Goal: Information Seeking & Learning: Learn about a topic

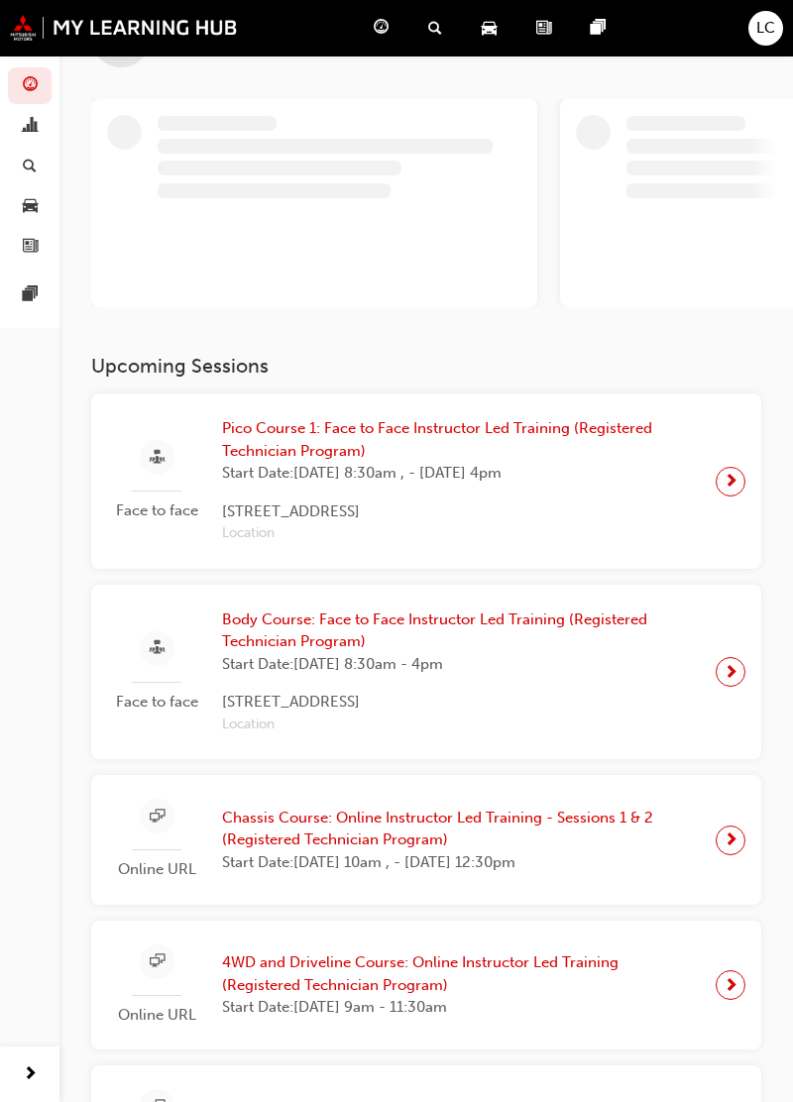
scroll to position [76, 0]
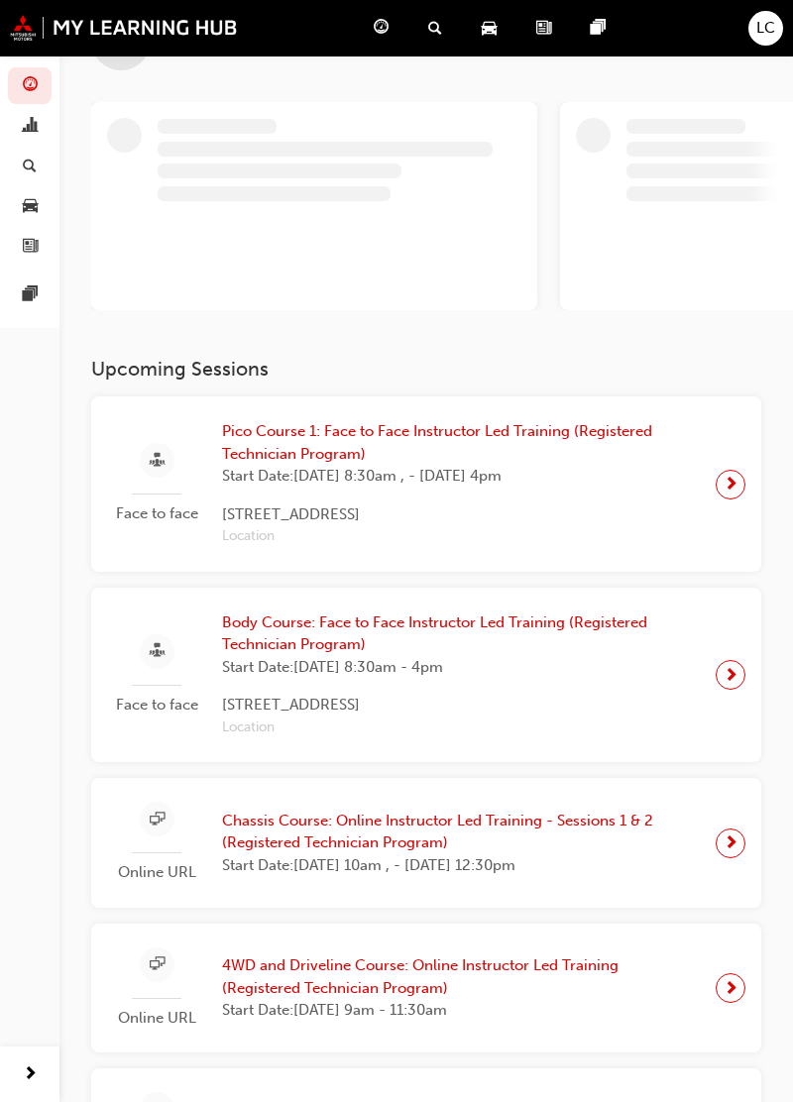
click at [519, 421] on span "Pico Course 1: Face to Face Instructor Led Training (Registered Technician Prog…" at bounding box center [461, 442] width 478 height 45
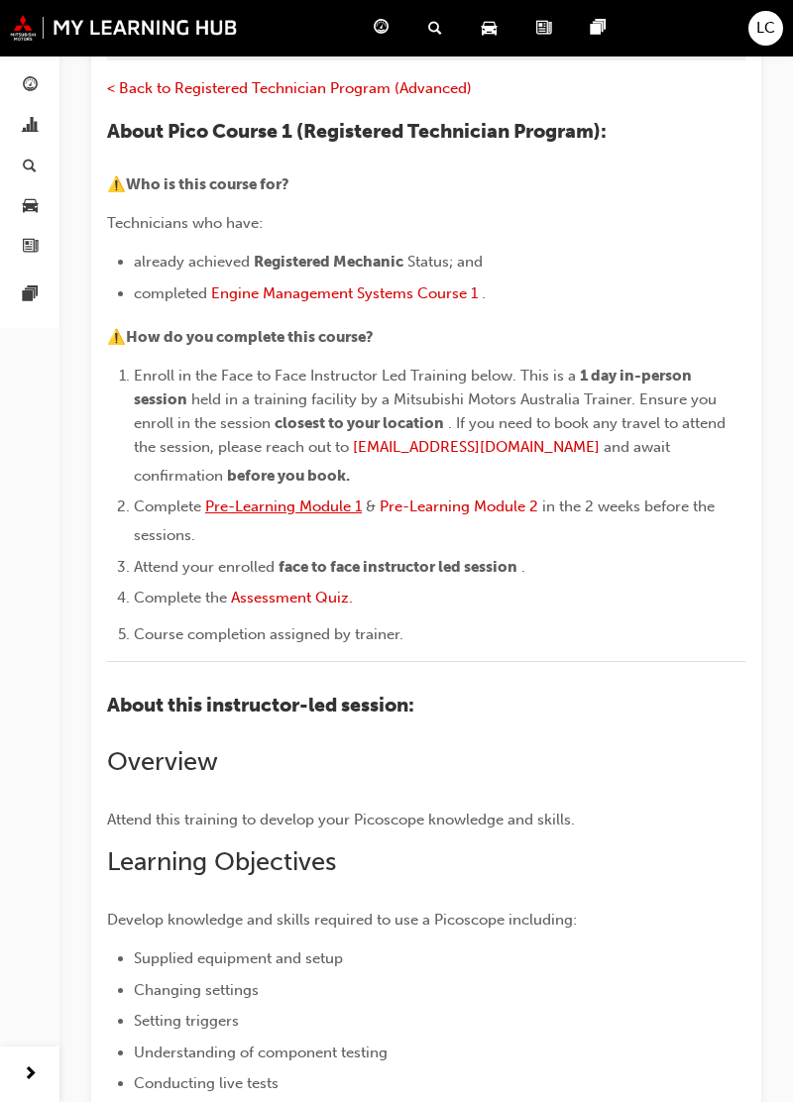
click at [311, 500] on span "Pre-Learning Module 1" at bounding box center [283, 506] width 157 height 18
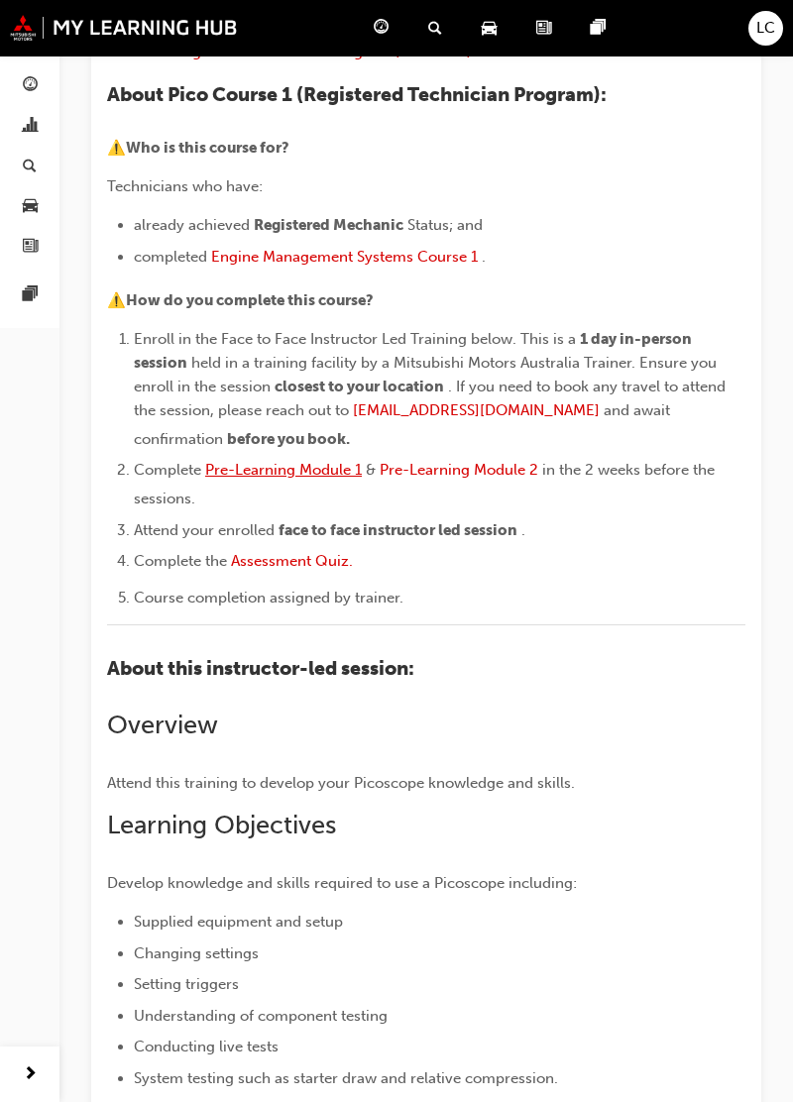
scroll to position [360, 0]
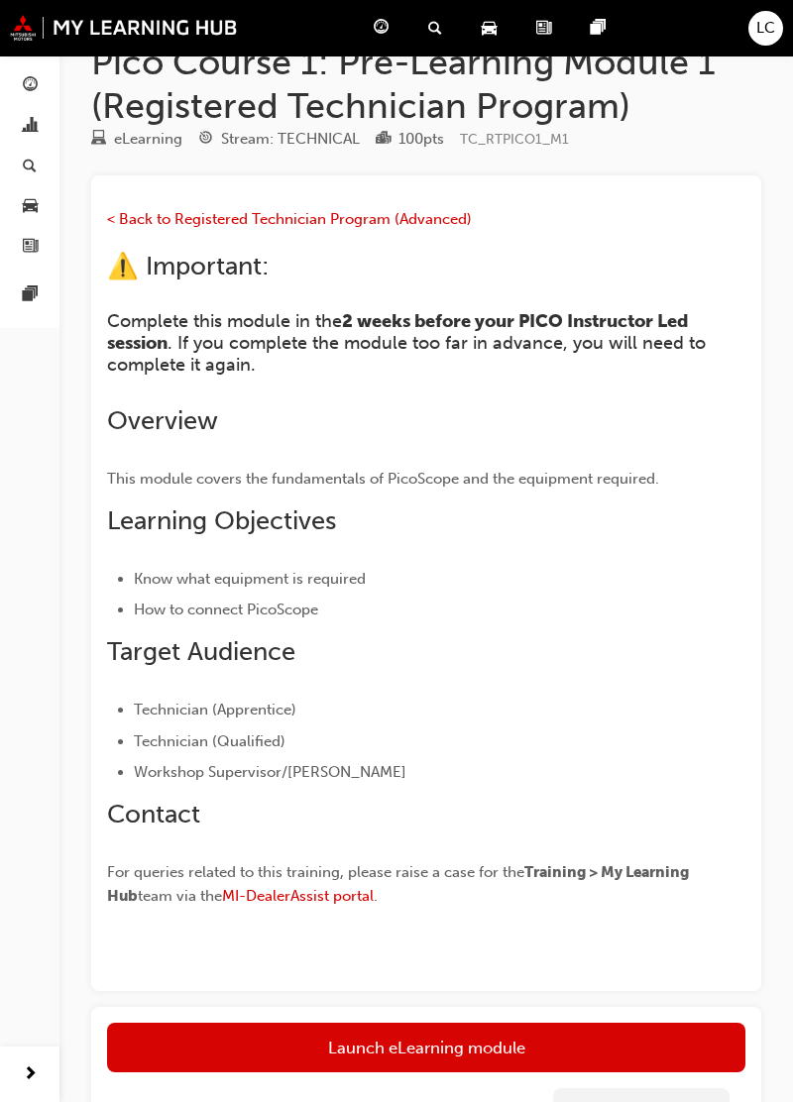
scroll to position [149, 0]
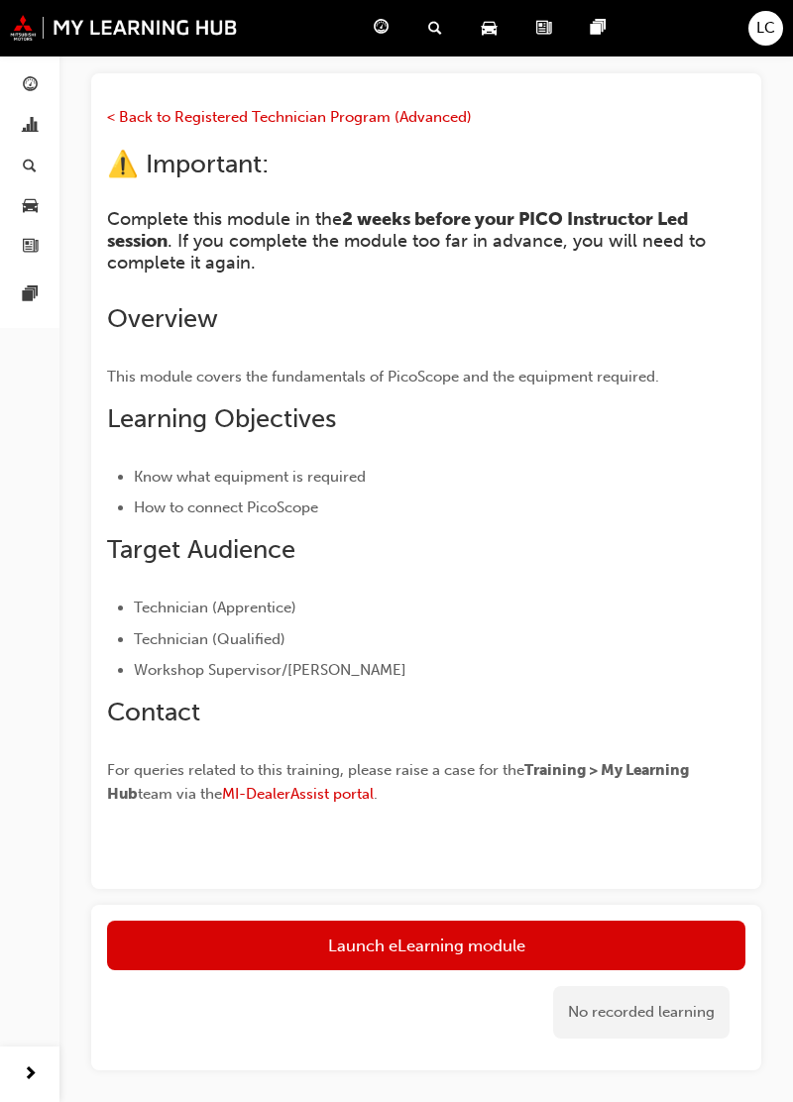
click at [482, 952] on link "Launch eLearning module" at bounding box center [426, 945] width 638 height 50
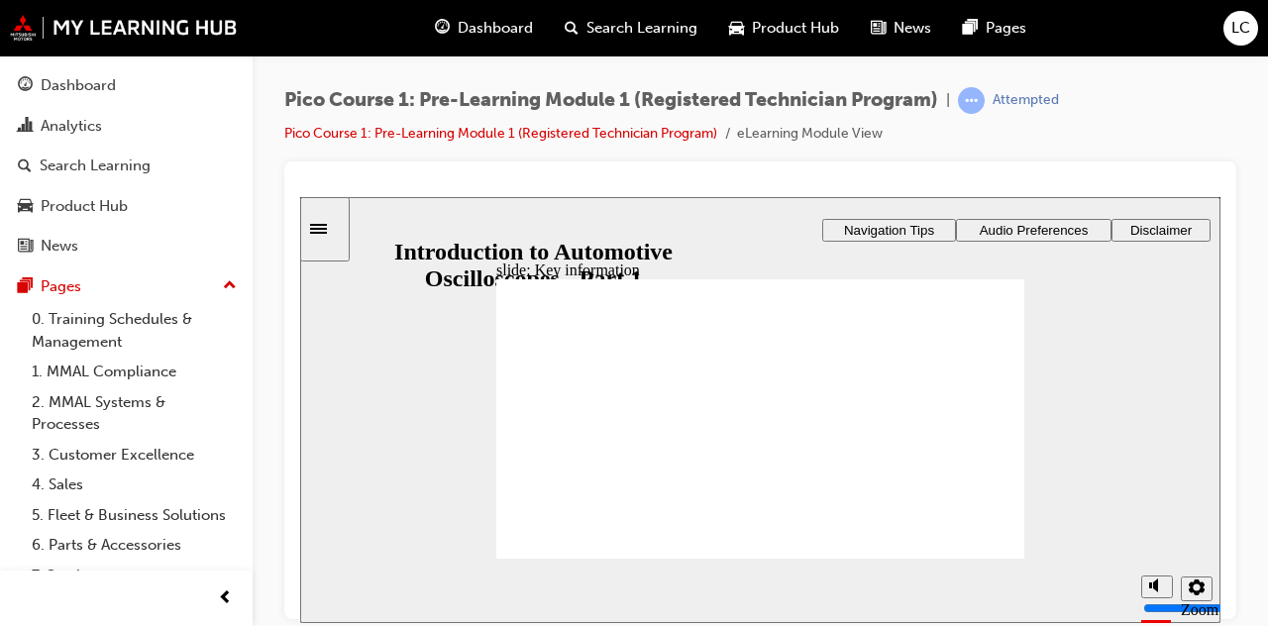
click at [792, 591] on icon "volume" at bounding box center [1157, 585] width 16 height 14
type input "0"
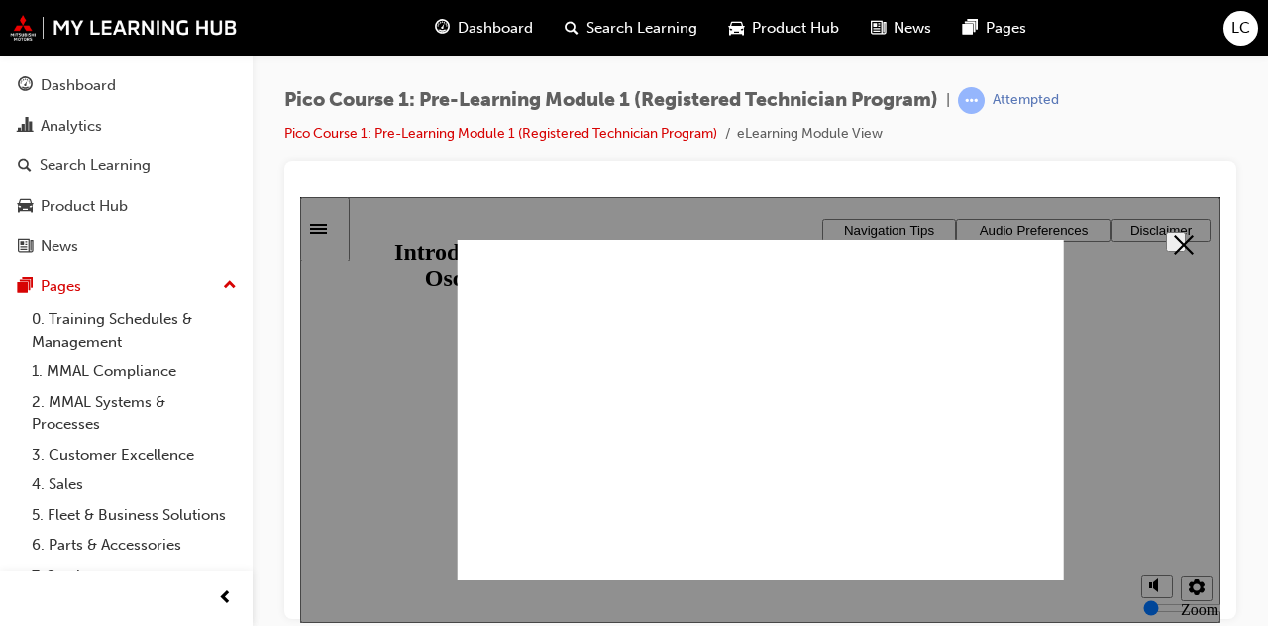
click at [715, 430] on div at bounding box center [761, 409] width 606 height 341
click at [792, 424] on div at bounding box center [761, 409] width 606 height 341
click at [792, 426] on div "slide: Advantages for the Technician" at bounding box center [761, 409] width 606 height 341
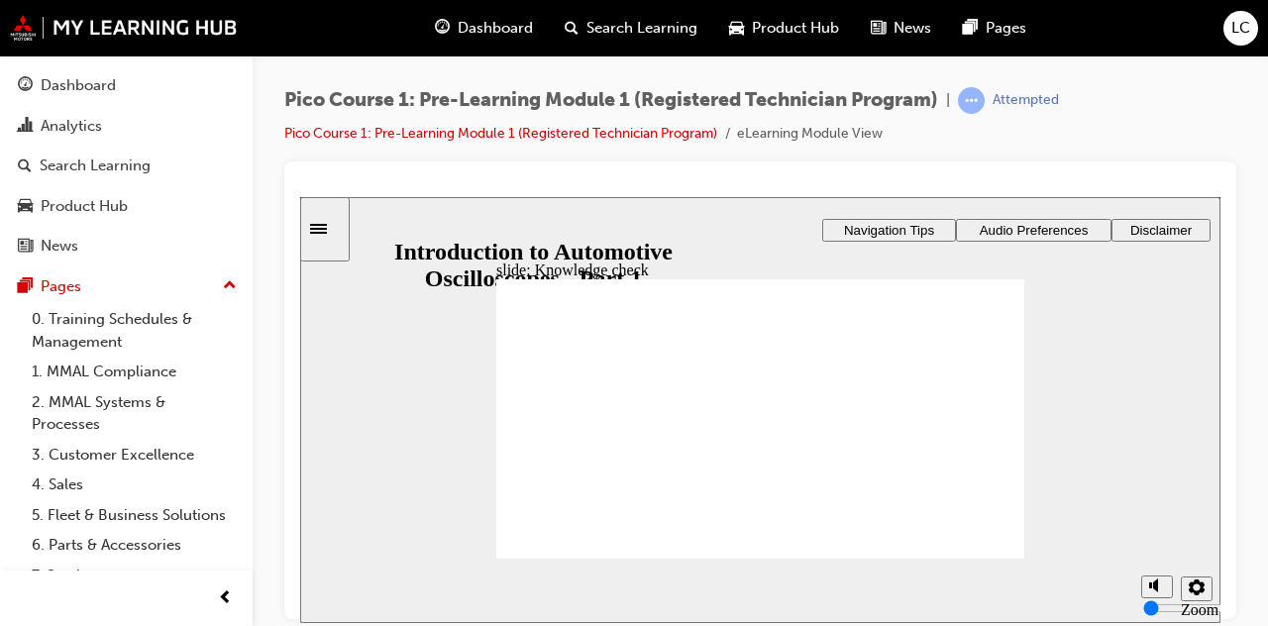
radio input "true"
radio input "false"
radio input "true"
